Goal: Task Accomplishment & Management: Manage account settings

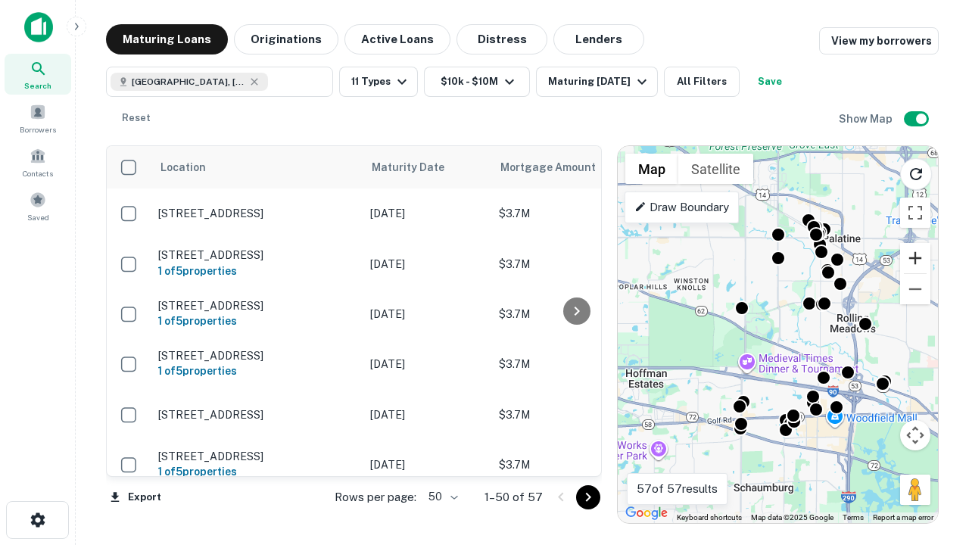
click at [915, 258] on button "Zoom in" at bounding box center [915, 258] width 30 height 30
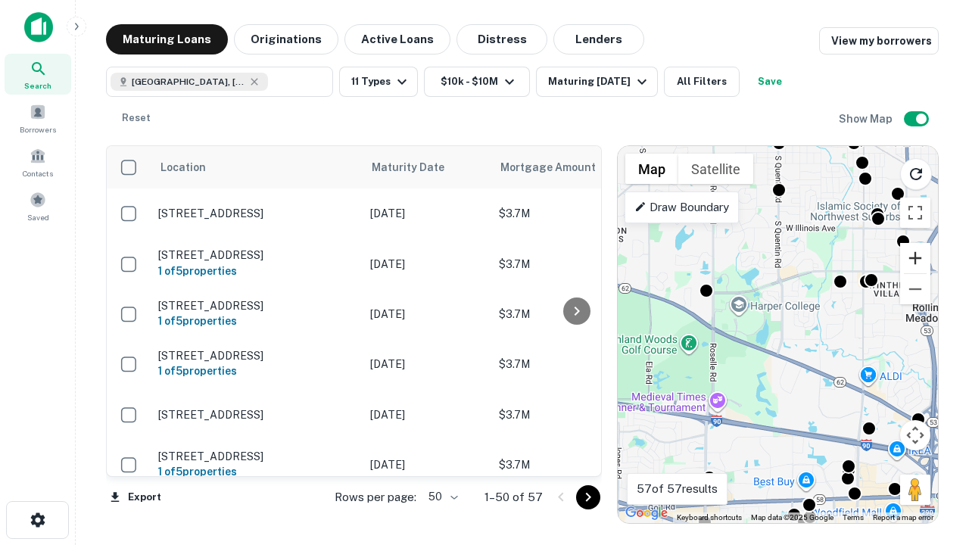
click at [915, 258] on button "Zoom in" at bounding box center [915, 258] width 30 height 30
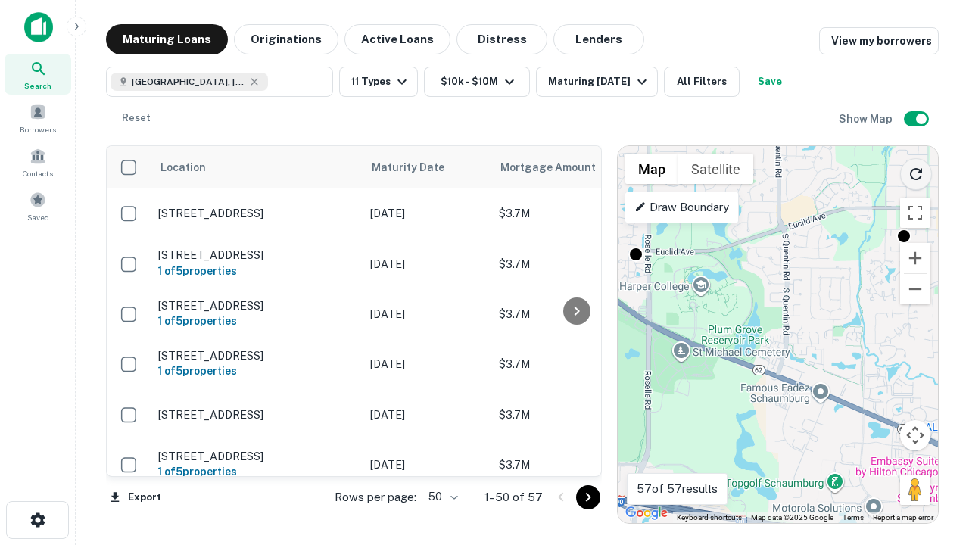
click at [916, 171] on icon "Reload search area" at bounding box center [916, 174] width 18 height 18
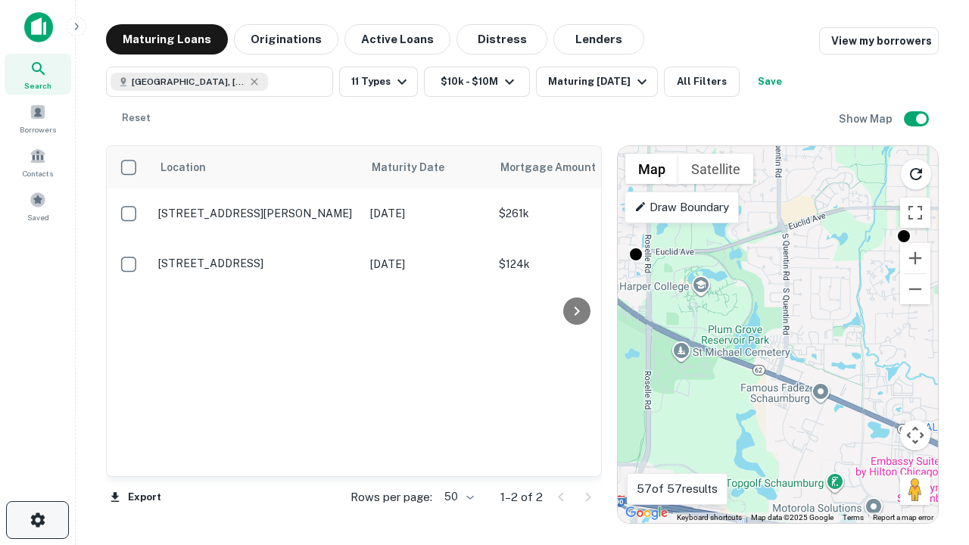
click at [37, 520] on icon "button" at bounding box center [38, 520] width 18 height 18
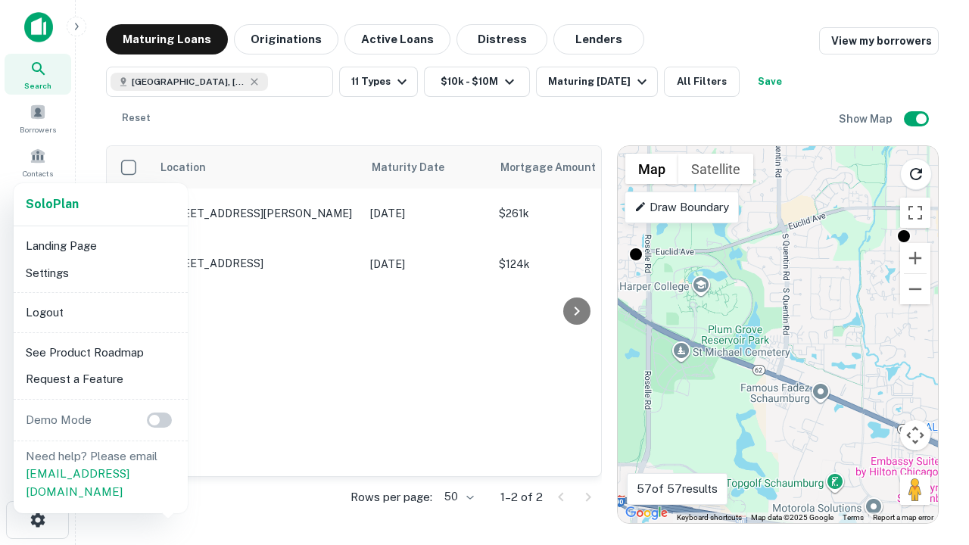
click at [100, 312] on li "Logout" at bounding box center [101, 312] width 162 height 27
